Goal: Task Accomplishment & Management: Use online tool/utility

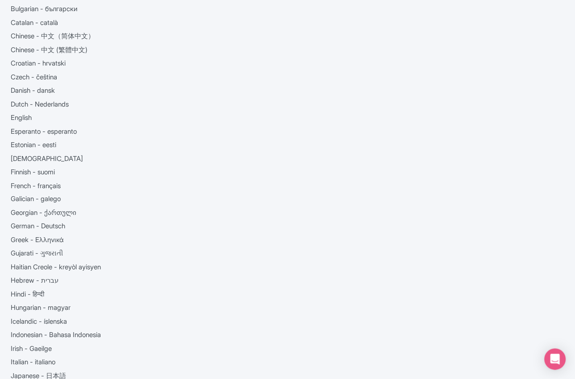
scroll to position [166, 0]
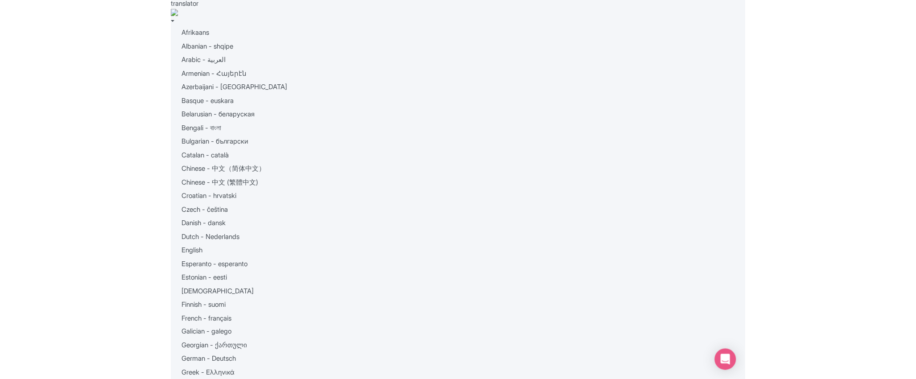
scroll to position [0, 0]
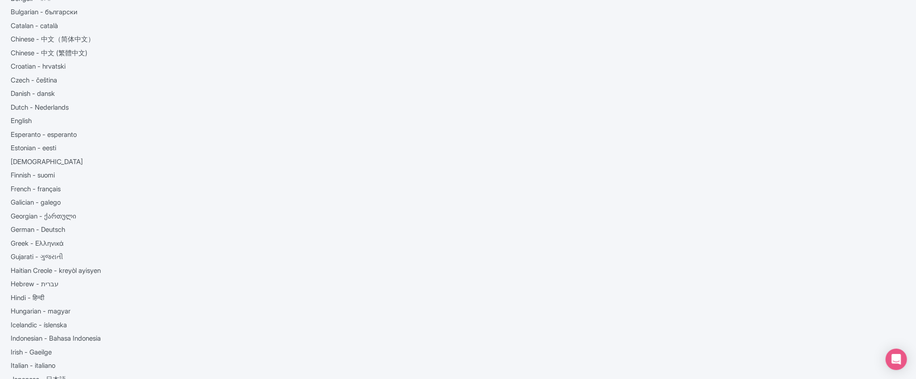
scroll to position [70, 0]
